Goal: Information Seeking & Learning: Learn about a topic

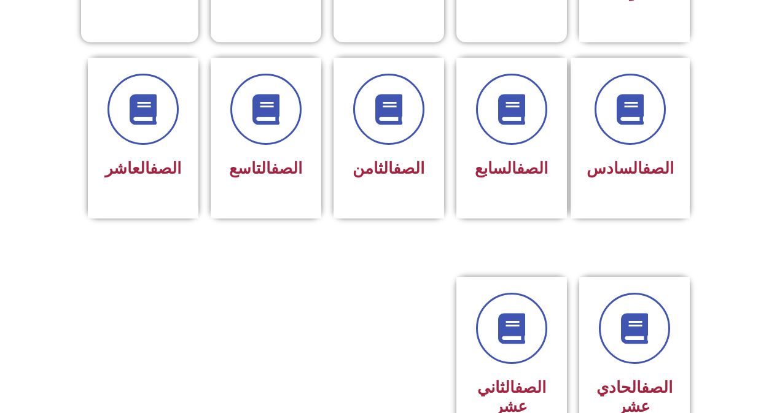
scroll to position [491, 0]
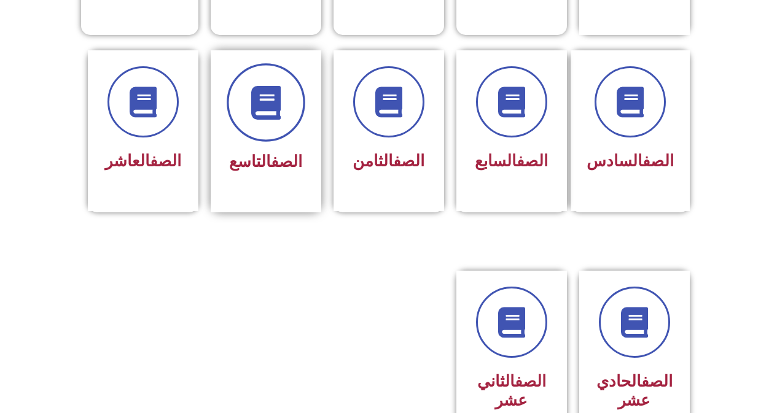
click at [270, 108] on span at bounding box center [266, 102] width 79 height 79
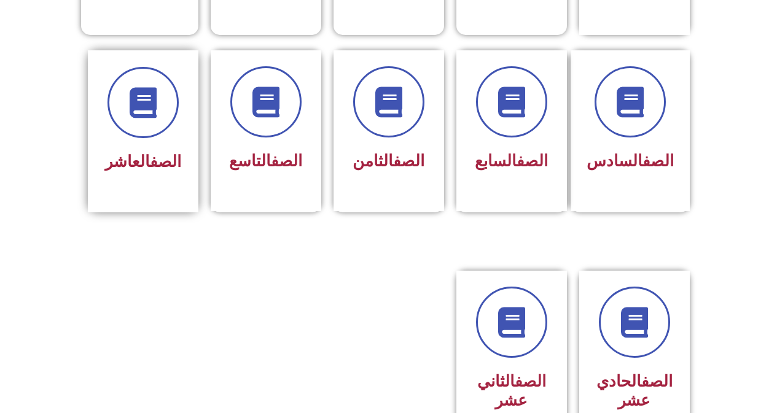
click at [137, 152] on span "الصف العاشر" at bounding box center [143, 161] width 76 height 18
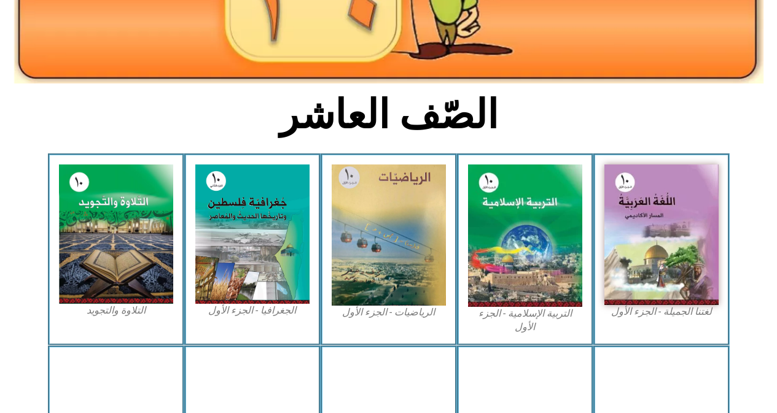
scroll to position [246, 0]
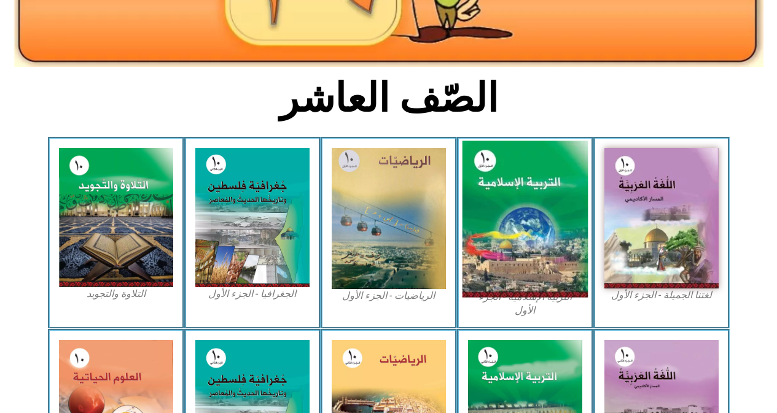
click at [519, 202] on img at bounding box center [525, 219] width 126 height 157
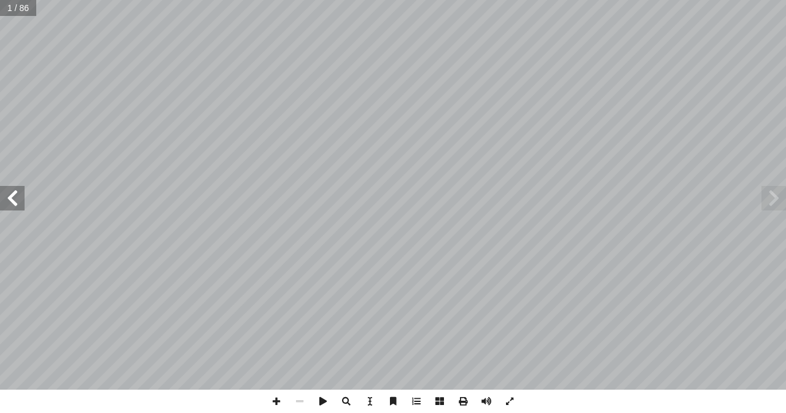
click at [11, 196] on span at bounding box center [12, 198] width 25 height 25
click at [509, 396] on span at bounding box center [509, 401] width 23 height 23
click at [14, 210] on span at bounding box center [12, 198] width 25 height 25
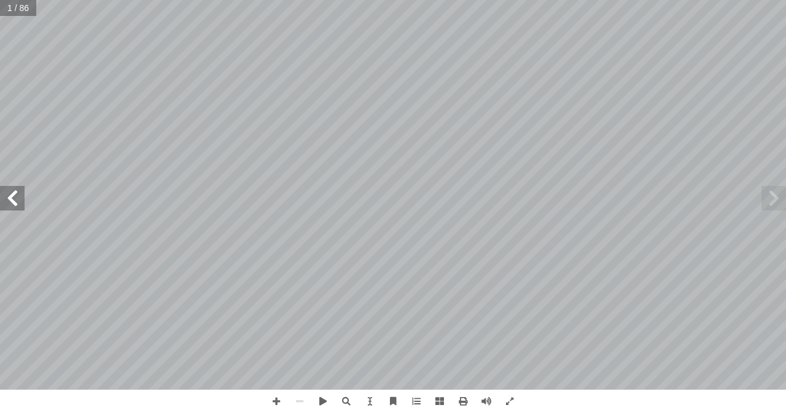
click at [14, 210] on span at bounding box center [12, 198] width 25 height 25
click at [418, 402] on span at bounding box center [416, 401] width 23 height 23
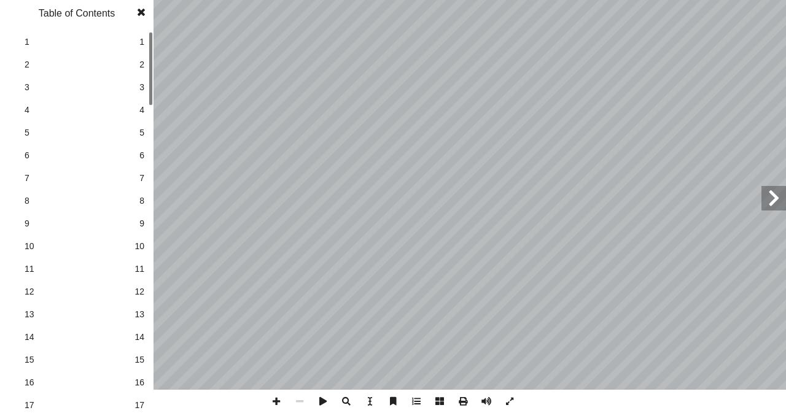
click at [418, 401] on span at bounding box center [416, 401] width 23 height 23
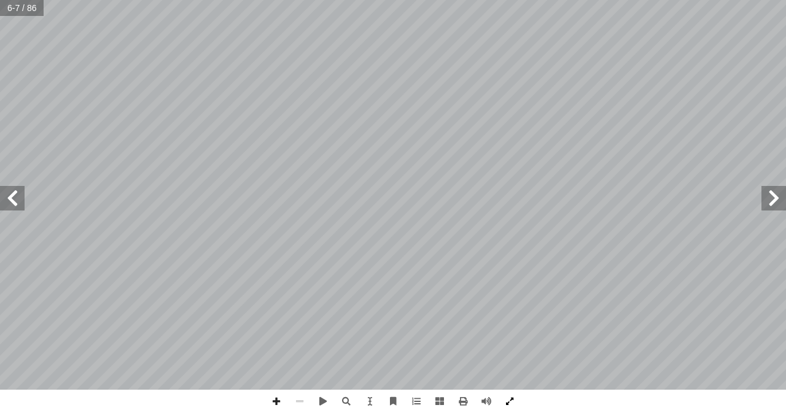
click at [511, 400] on span at bounding box center [509, 401] width 23 height 23
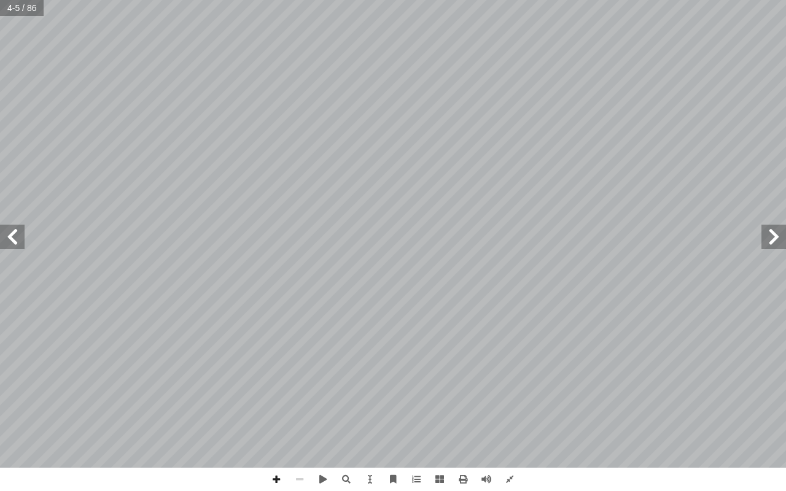
click at [17, 241] on span at bounding box center [12, 237] width 25 height 25
click at [18, 241] on span at bounding box center [12, 237] width 25 height 25
click at [17, 236] on span at bounding box center [12, 237] width 25 height 25
